Goal: Task Accomplishment & Management: Manage account settings

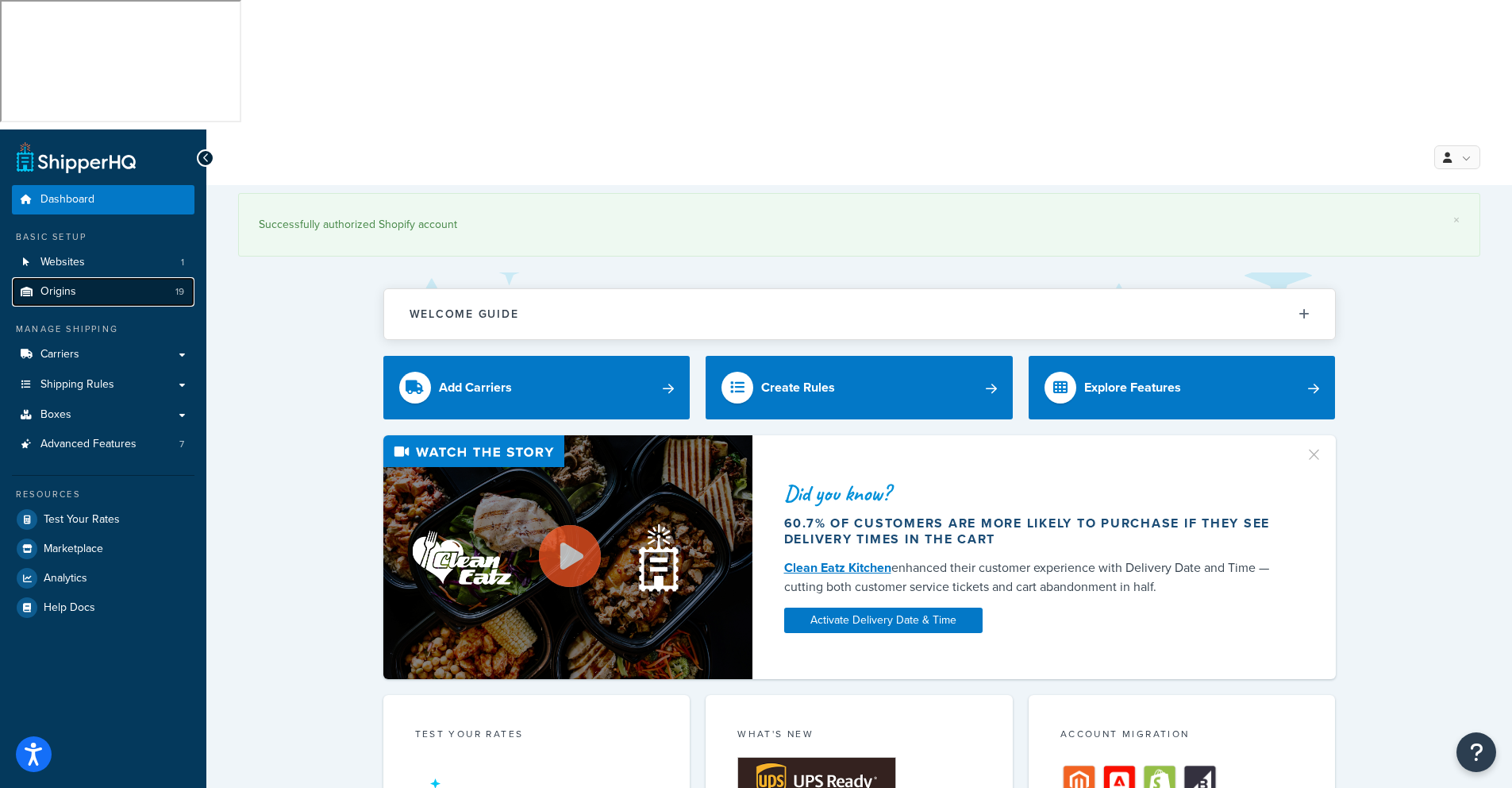
click at [62, 285] on span "Origins" at bounding box center [58, 292] width 35 height 14
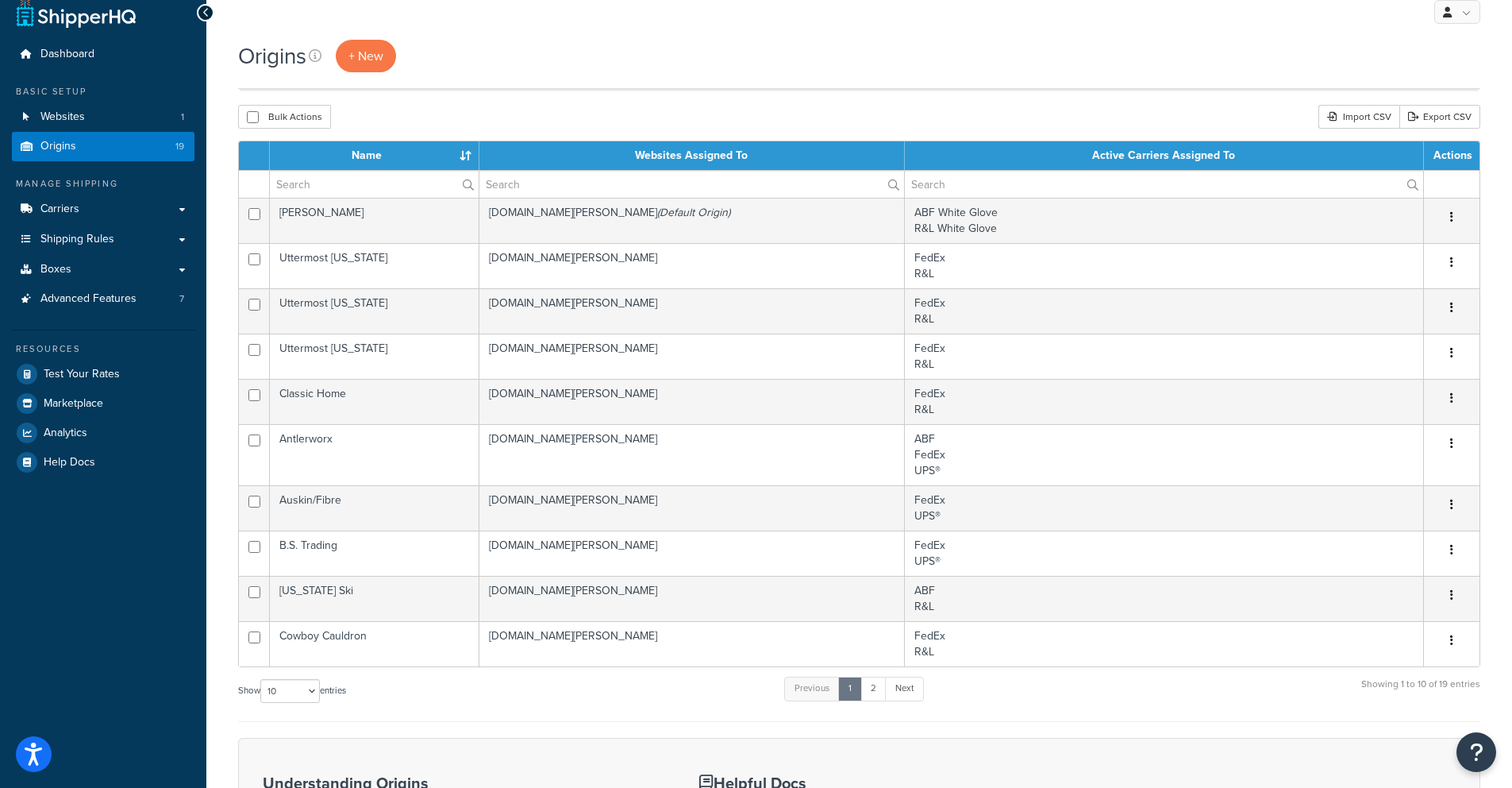
scroll to position [164, 0]
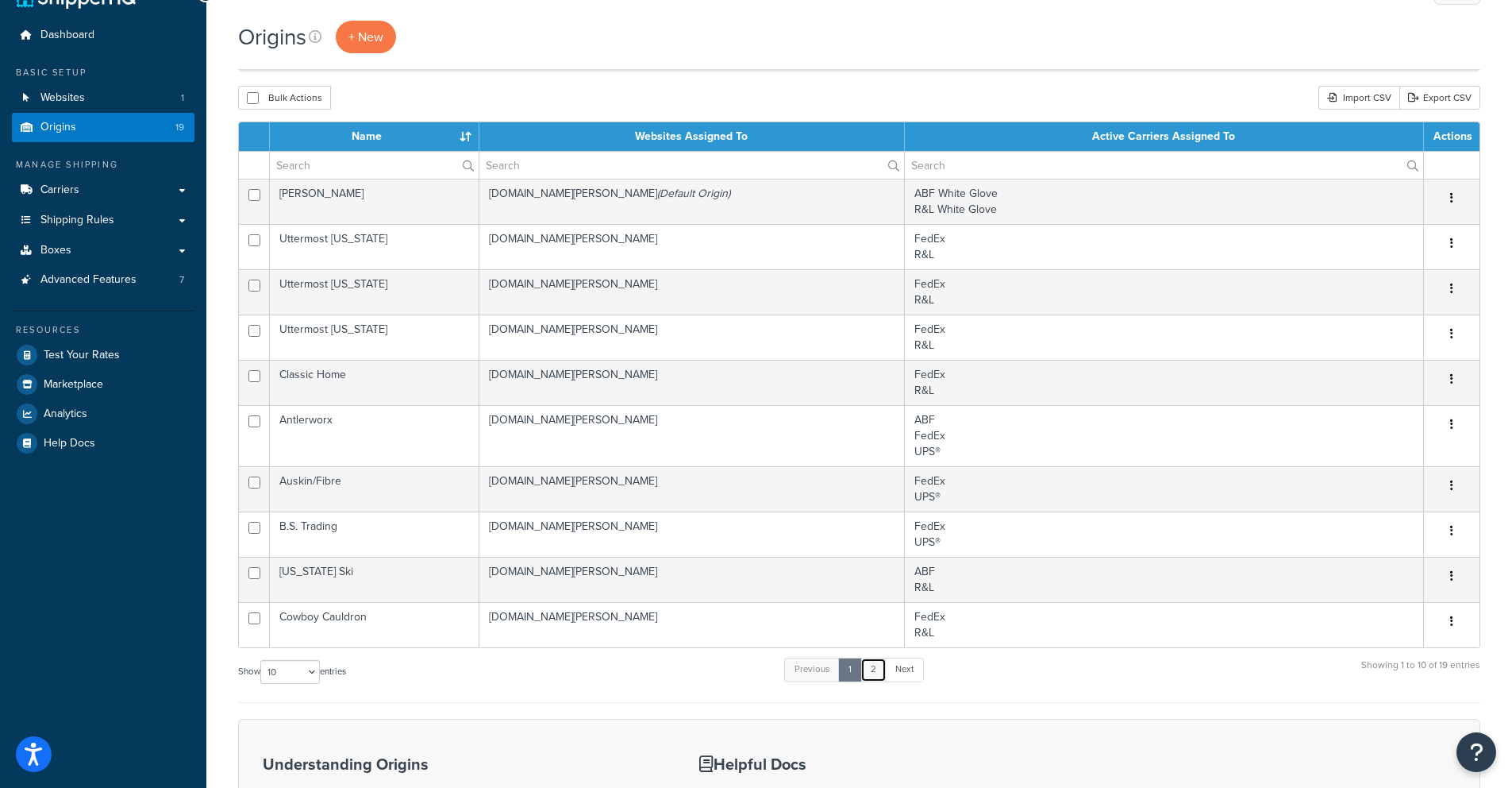
click at [881, 657] on link "2" at bounding box center [873, 669] width 26 height 24
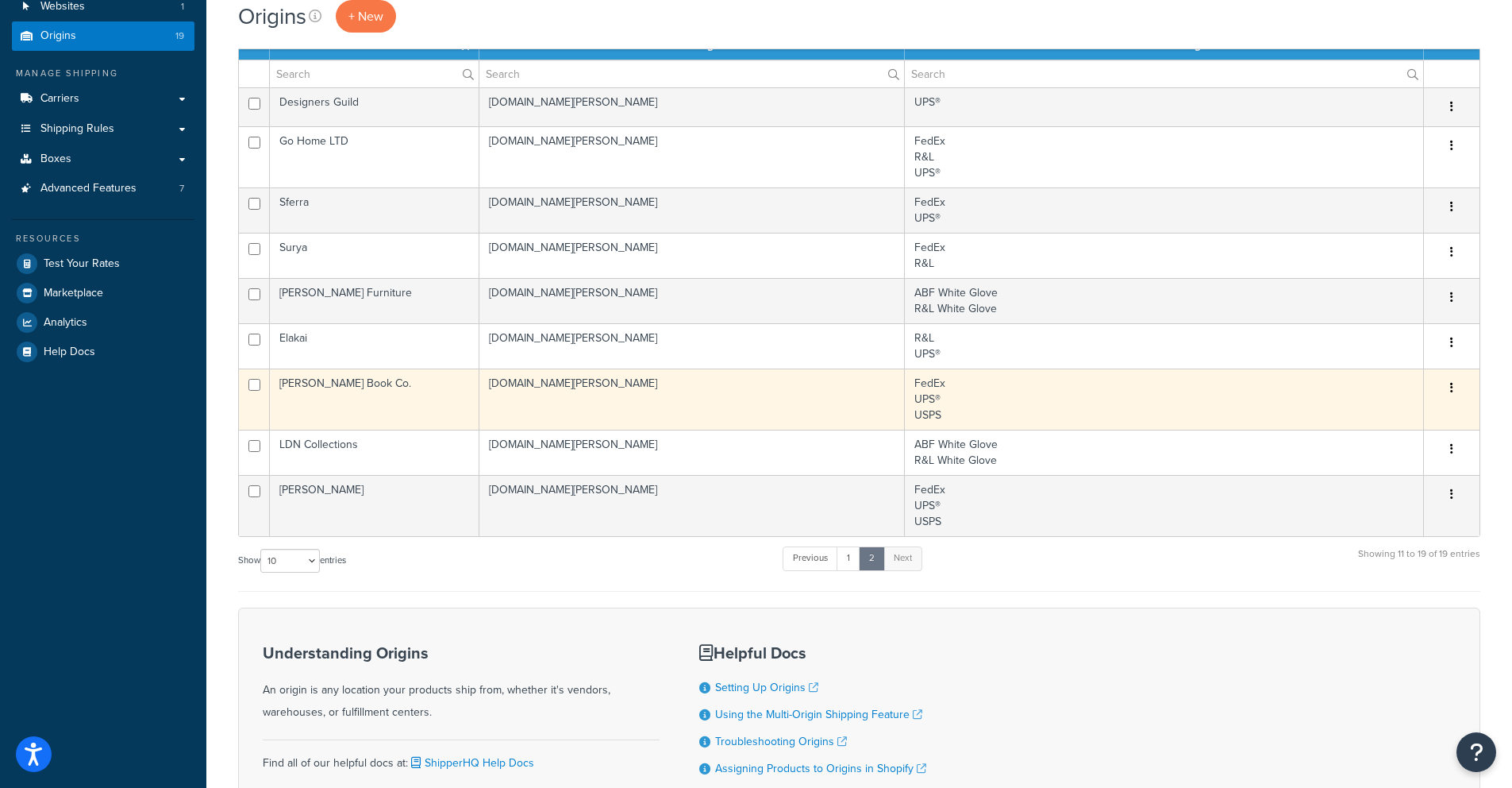
scroll to position [257, 0]
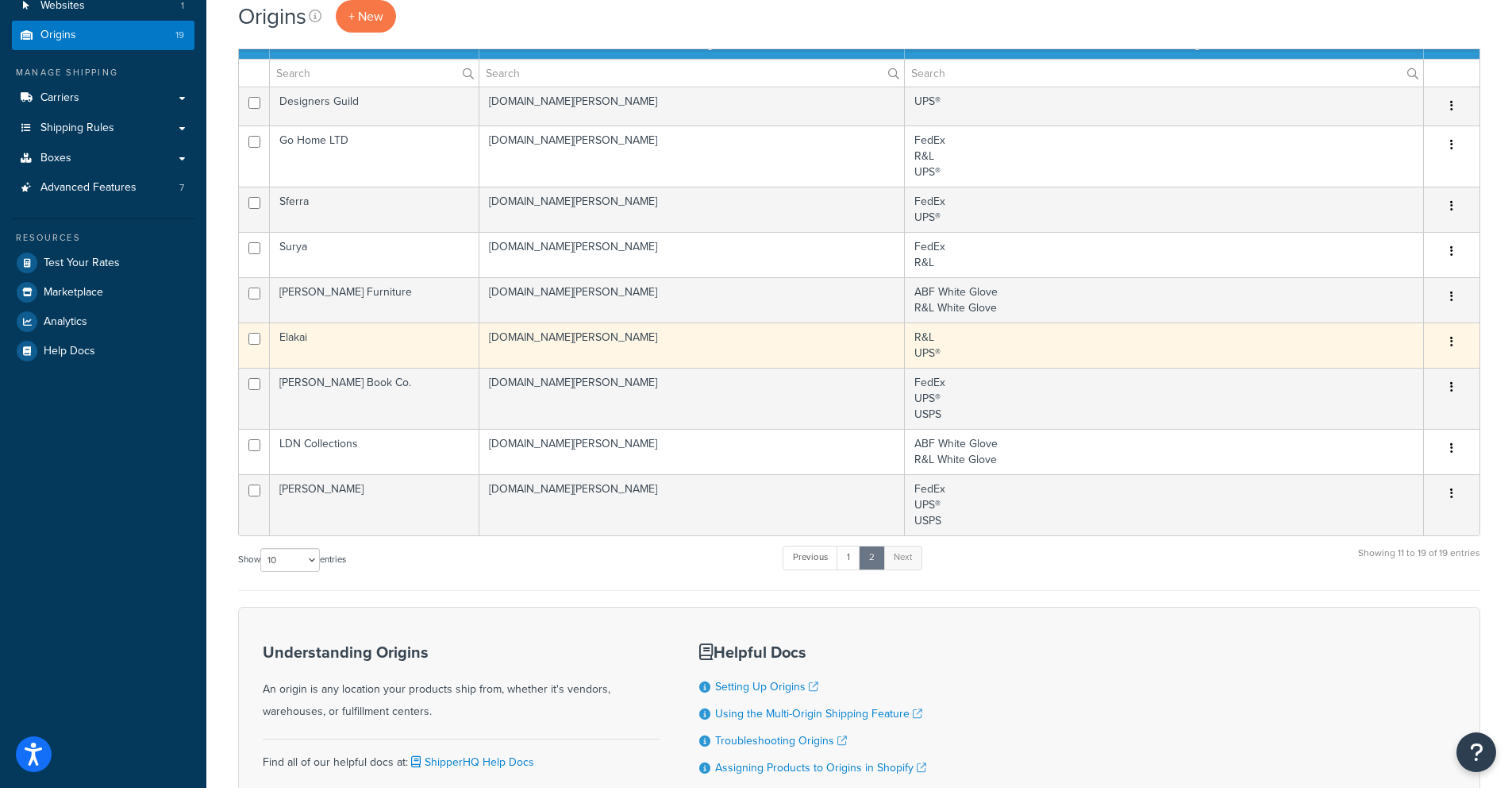
click at [311, 323] on td "Elakai" at bounding box center [374, 345] width 209 height 45
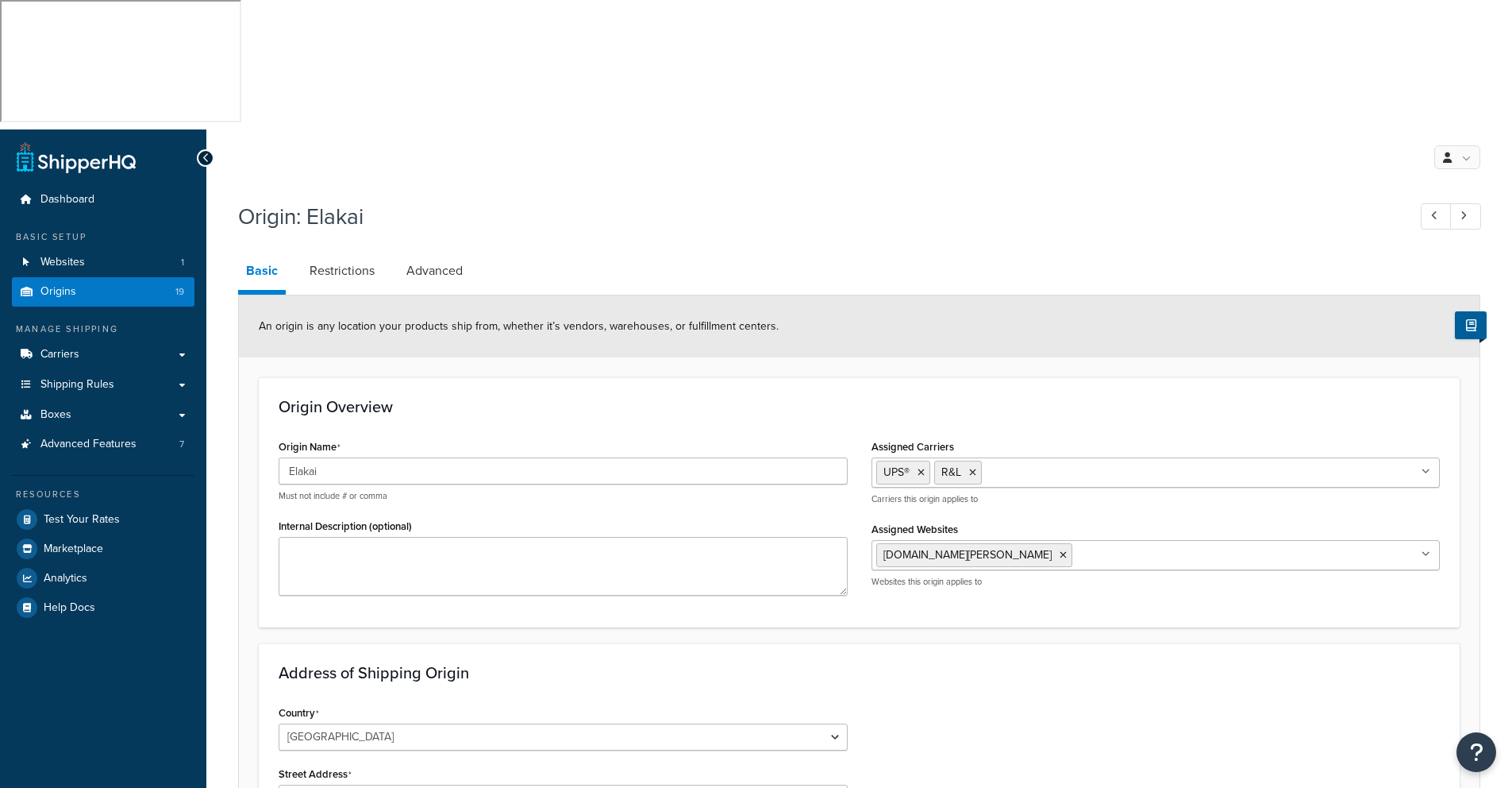
select select "35"
